Goal: Find specific page/section: Find specific page/section

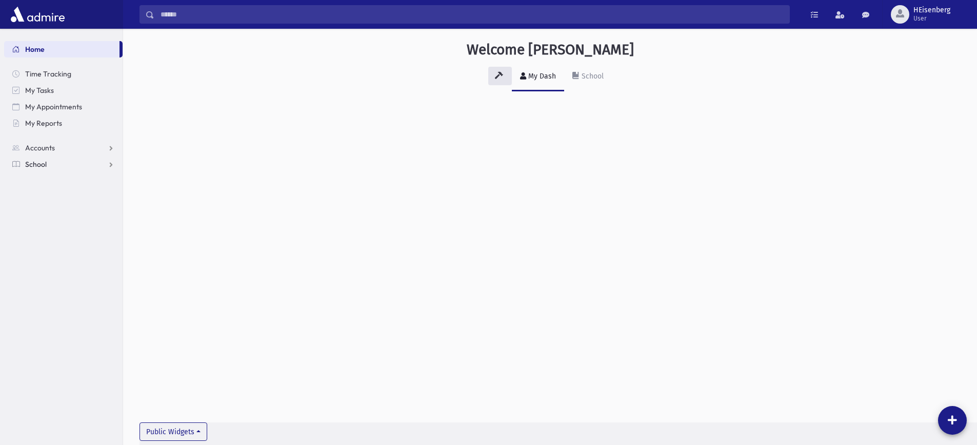
click at [30, 165] on span "School" at bounding box center [36, 163] width 22 height 9
click at [63, 183] on link "Students" at bounding box center [63, 180] width 118 height 16
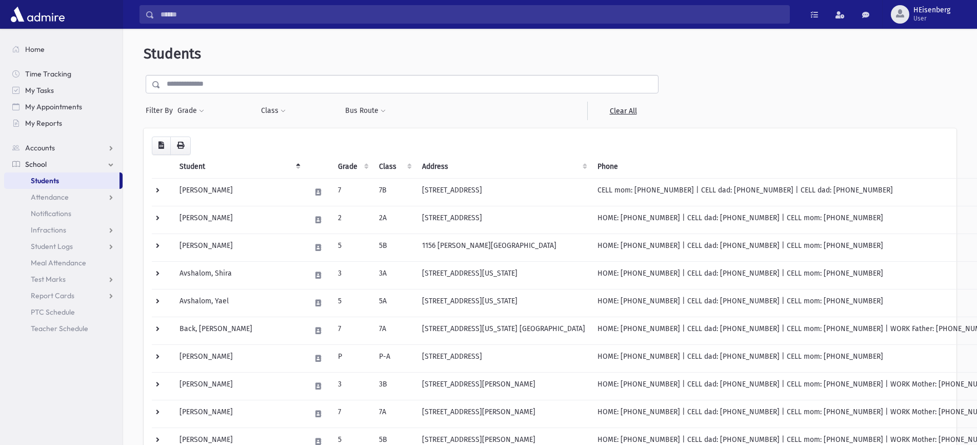
click at [196, 81] on input "text" at bounding box center [408, 84] width 497 height 18
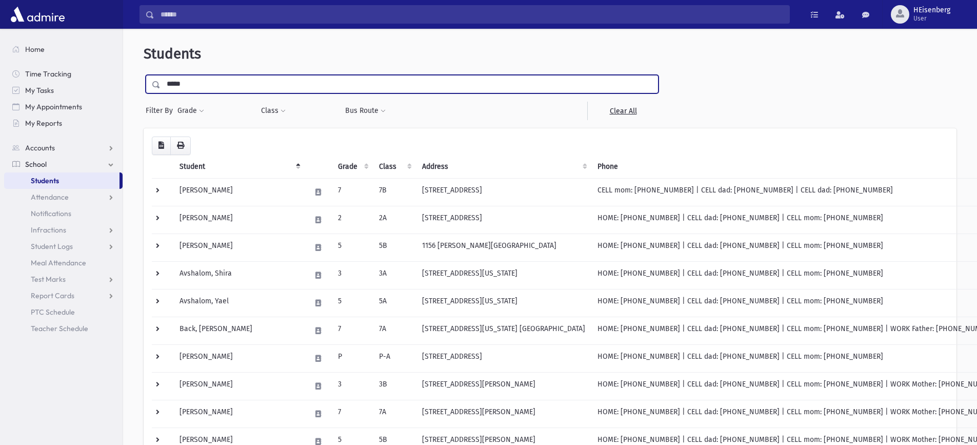
type input "*****"
click at [144, 75] on input "submit" at bounding box center [158, 82] width 29 height 14
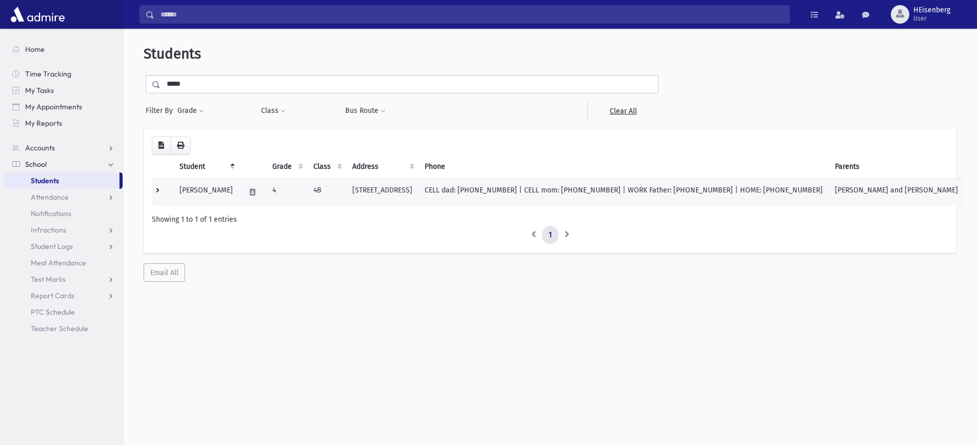
click at [622, 190] on td "CELL dad: [PHONE_NUMBER] | CELL mom: [PHONE_NUMBER] | WORK Father: [PHONE_NUMBE…" at bounding box center [623, 192] width 410 height 28
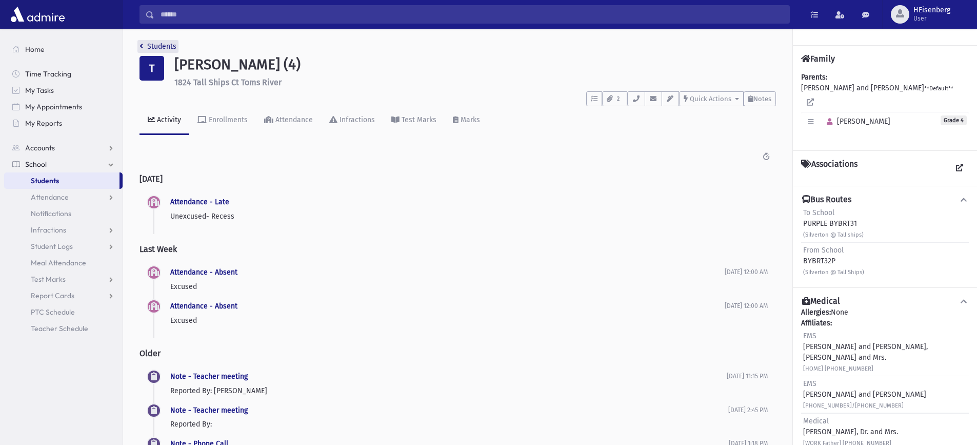
click at [144, 50] on link "Students" at bounding box center [157, 46] width 37 height 9
